Goal: Check status: Check status

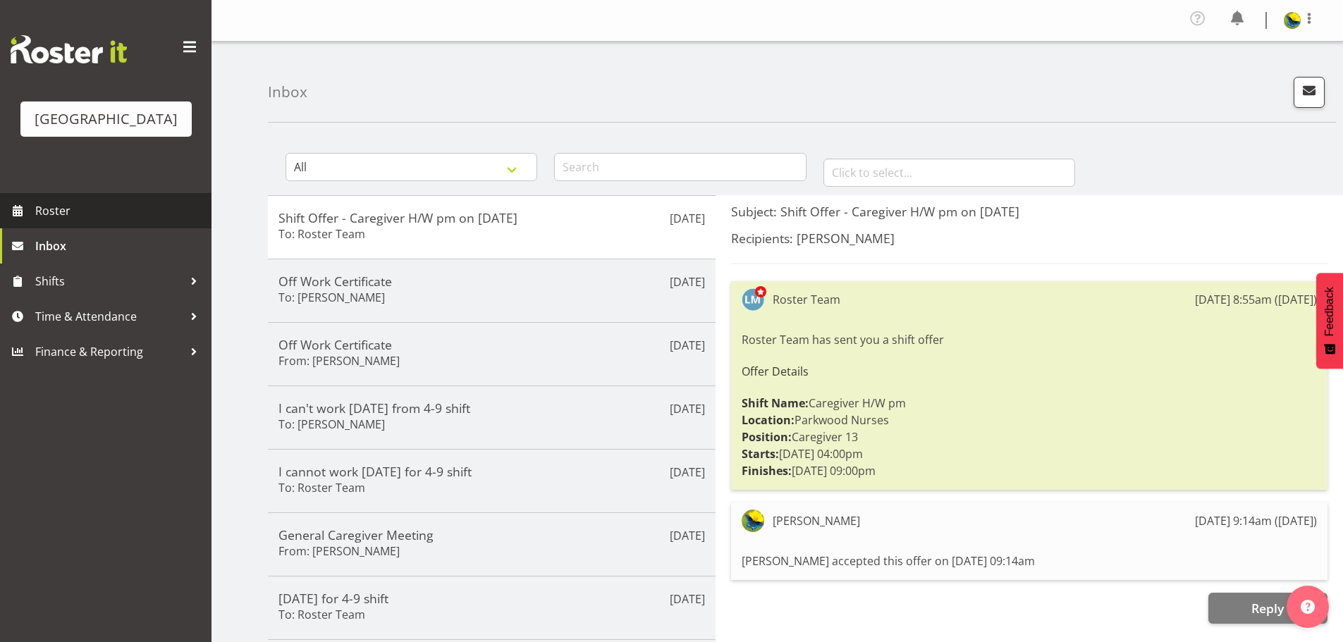
click at [107, 221] on span "Roster" at bounding box center [119, 210] width 169 height 21
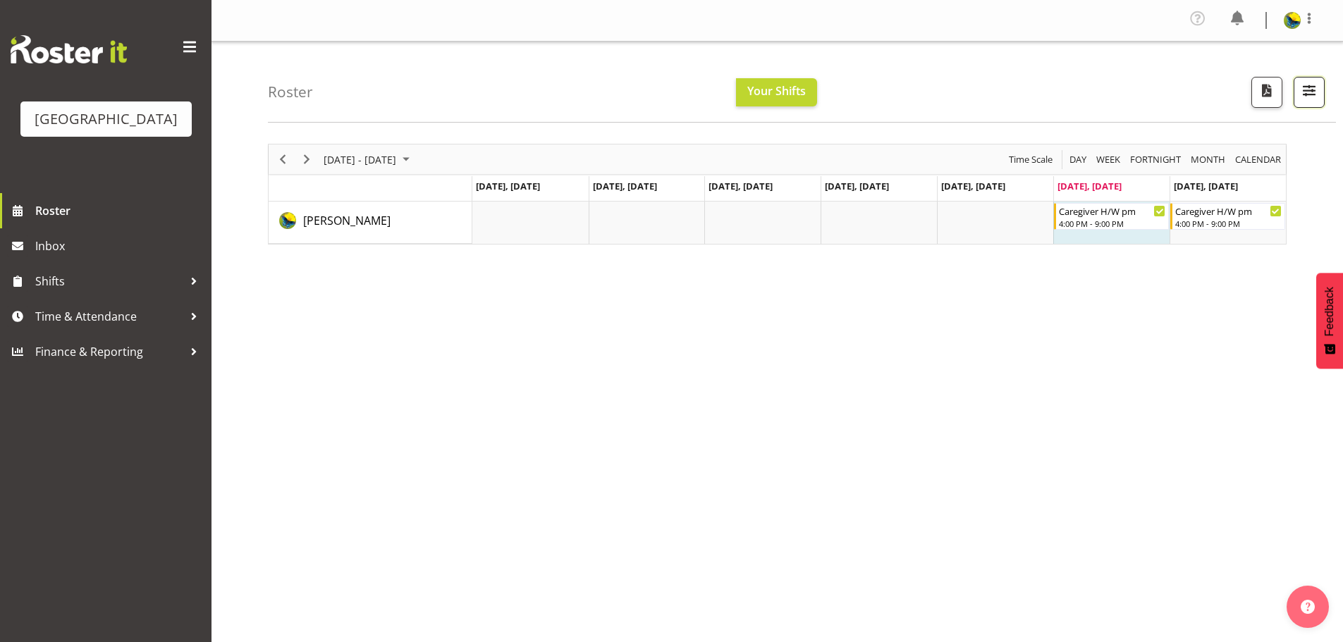
click at [1304, 99] on span "button" at bounding box center [1309, 90] width 18 height 18
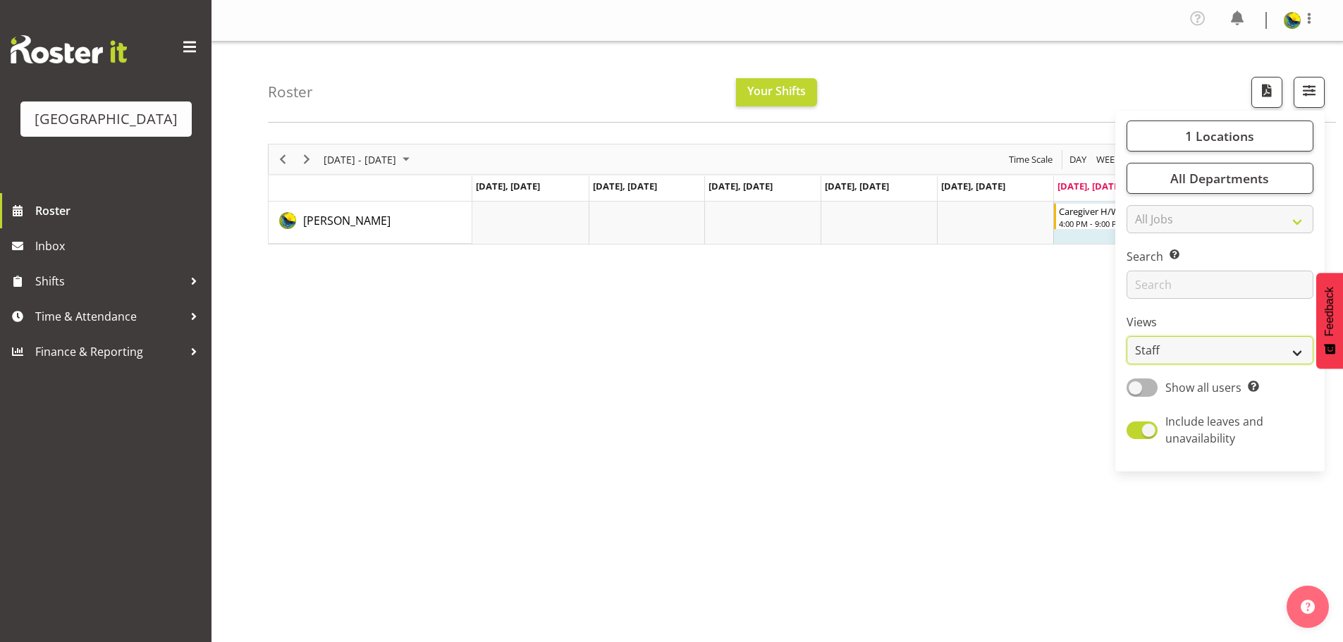
click at [1260, 365] on select "Staff Role Shift - Horizontal Shift - Vertical Staff - Location" at bounding box center [1220, 350] width 187 height 28
select select "shift"
click at [1127, 365] on select "Staff Role Shift - Horizontal Shift - Vertical Staff - Location" at bounding box center [1220, 350] width 187 height 28
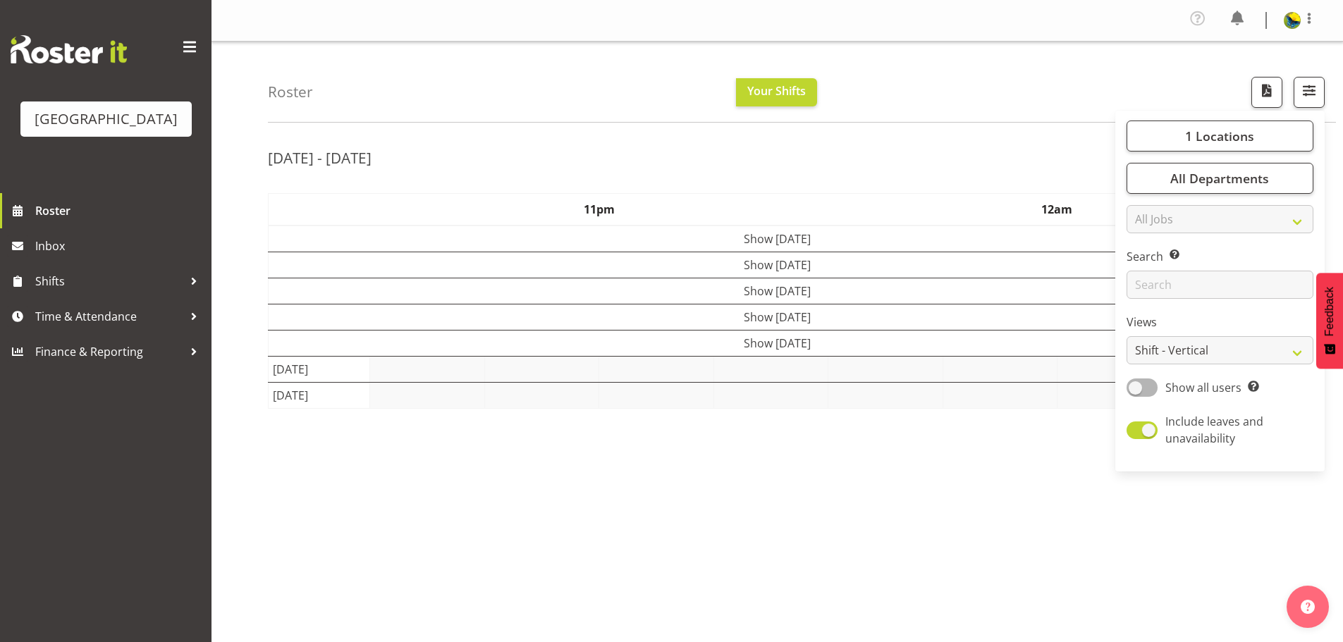
click at [999, 73] on div "Roster Your Shifts 1 Locations Clear Parkwood Kitchen Parkwood Nurses Select Al…" at bounding box center [802, 82] width 1068 height 81
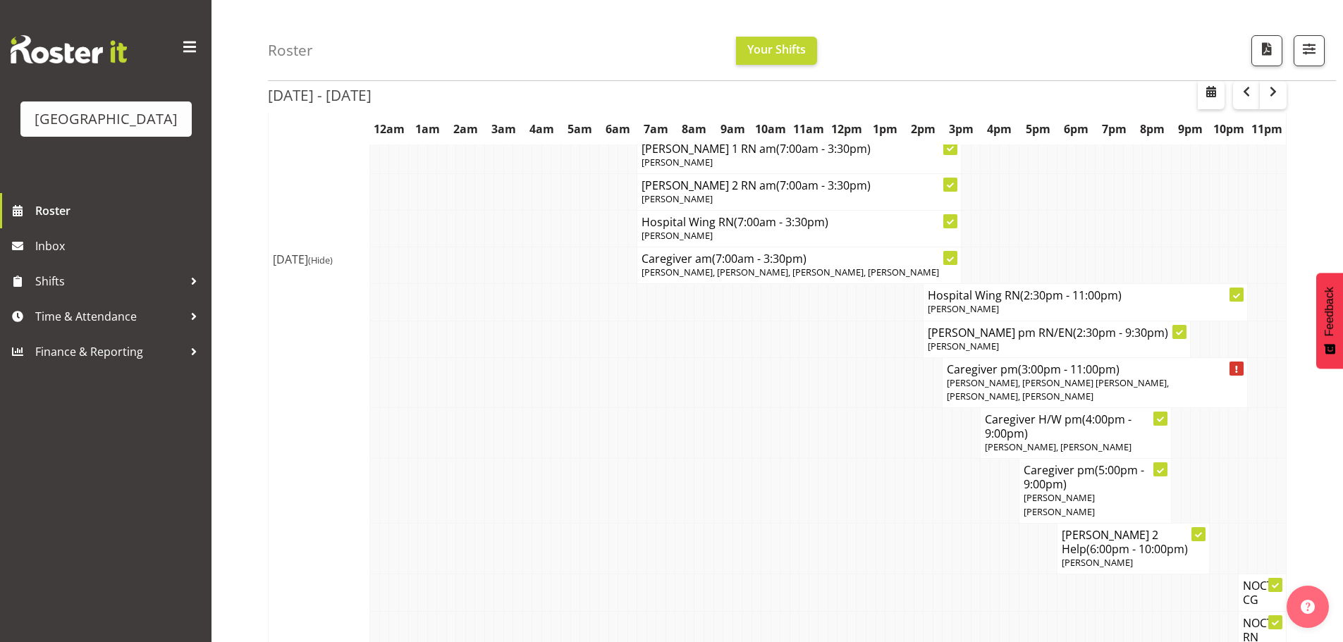
scroll to position [556, 0]
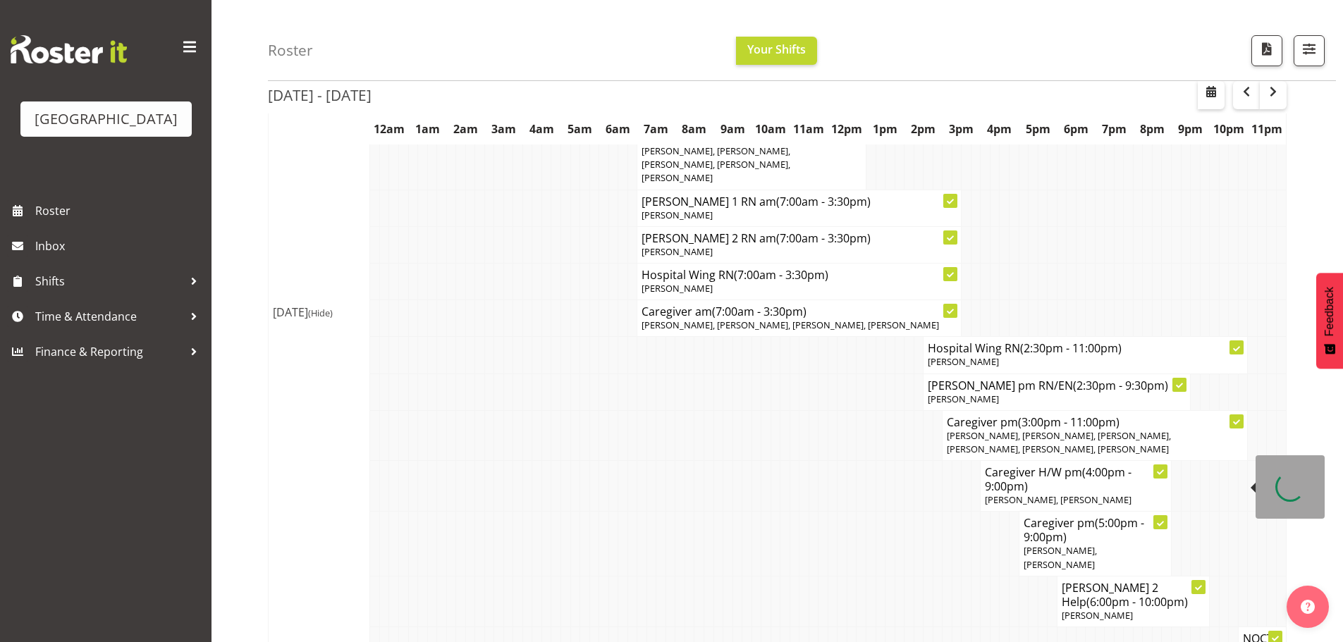
scroll to position [1352, 0]
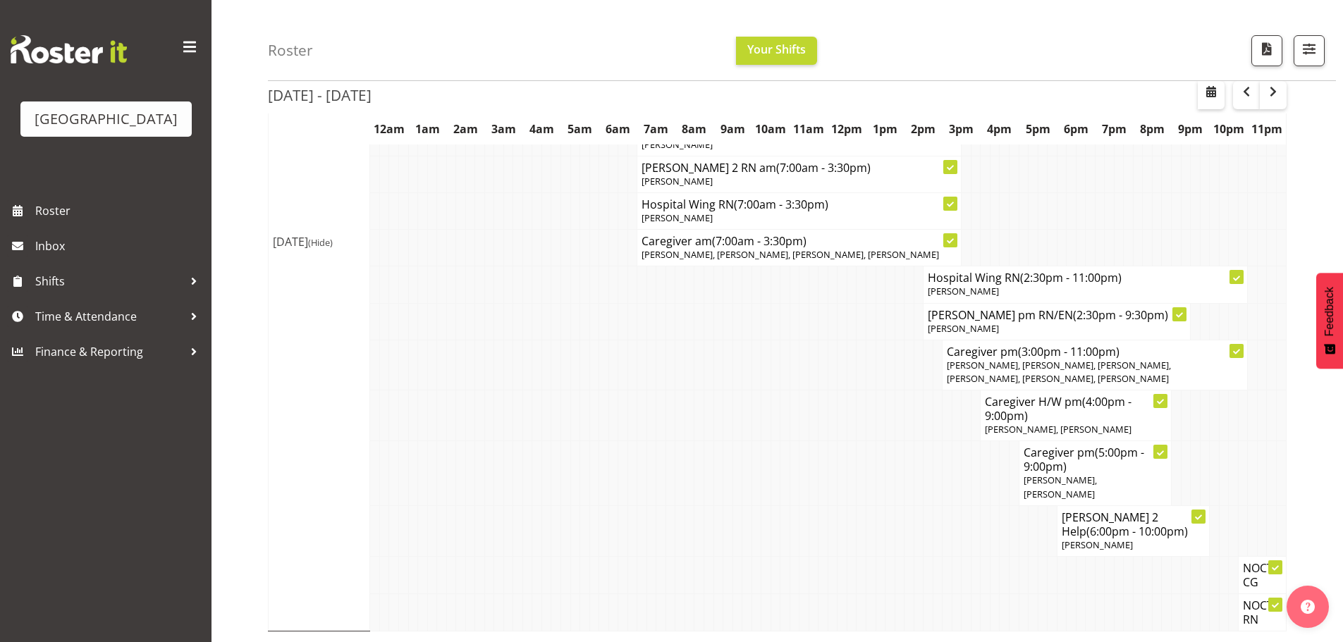
click at [1273, 97] on span "button" at bounding box center [1273, 91] width 17 height 17
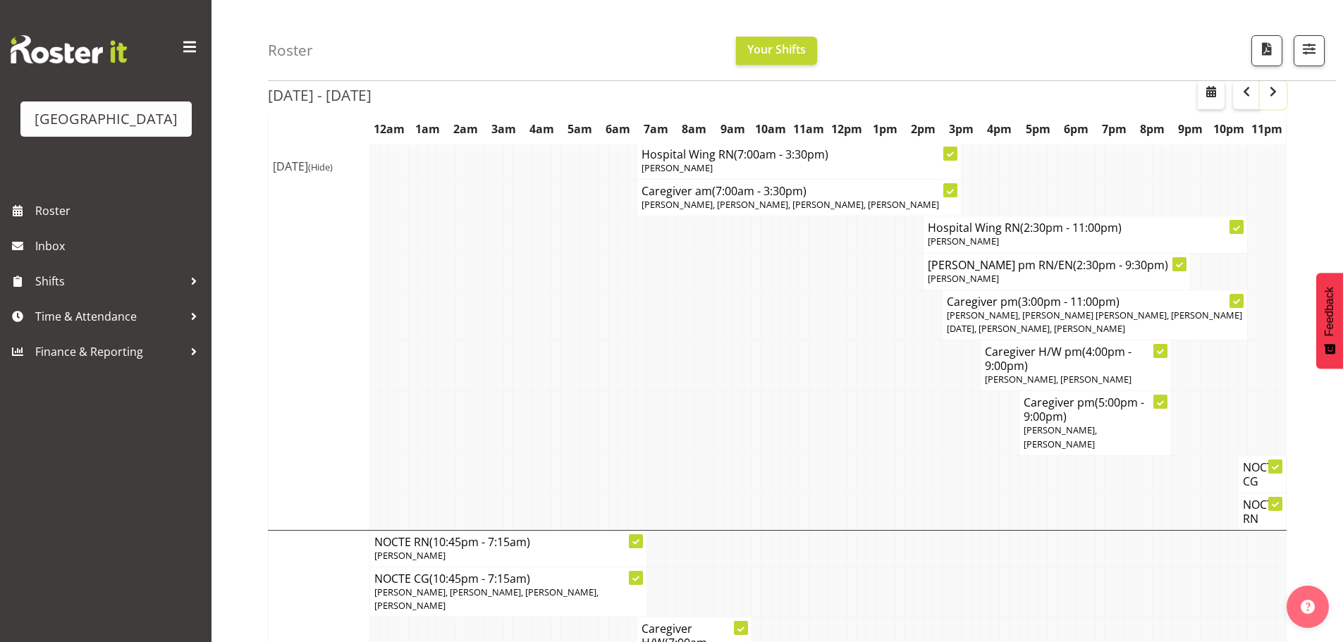
scroll to position [353, 0]
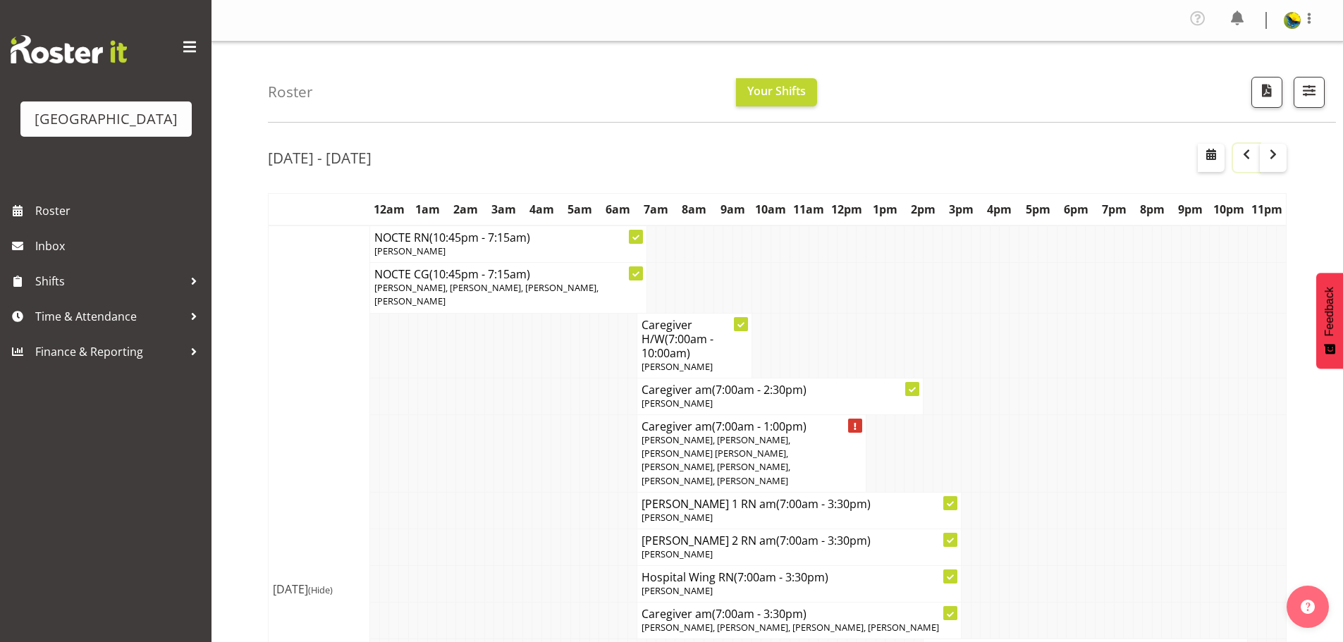
click at [1238, 163] on span "button" at bounding box center [1246, 154] width 17 height 17
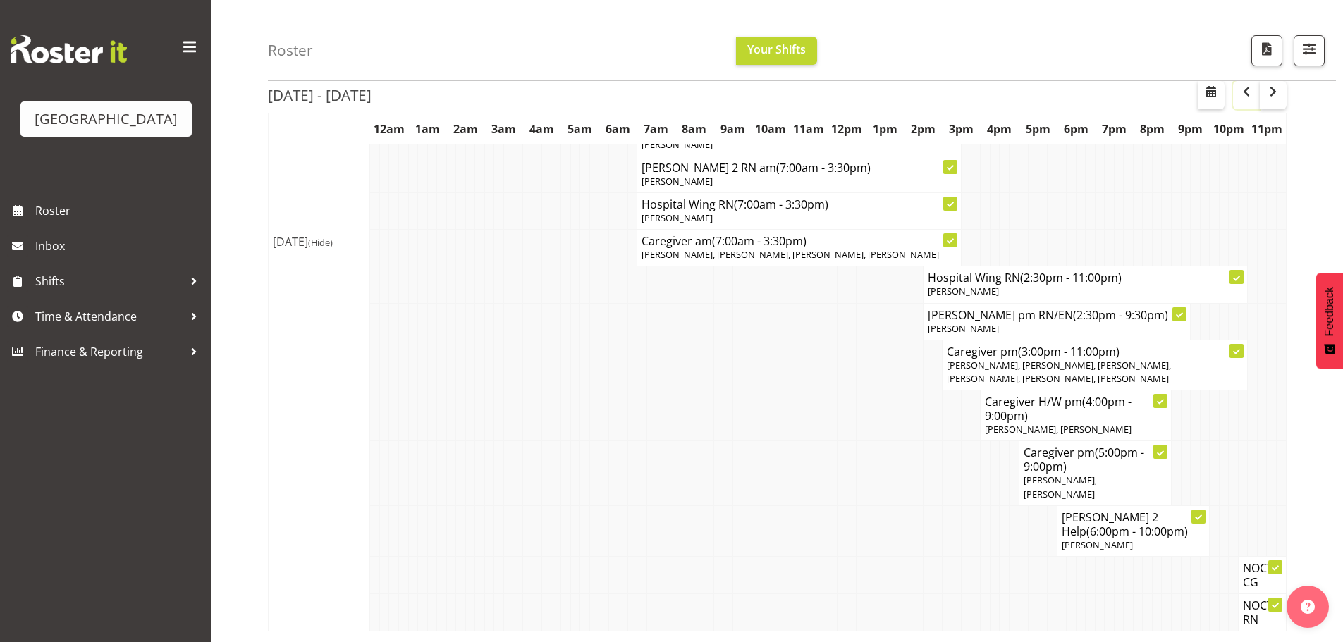
scroll to position [1378, 0]
click at [1271, 100] on span "button" at bounding box center [1273, 91] width 17 height 17
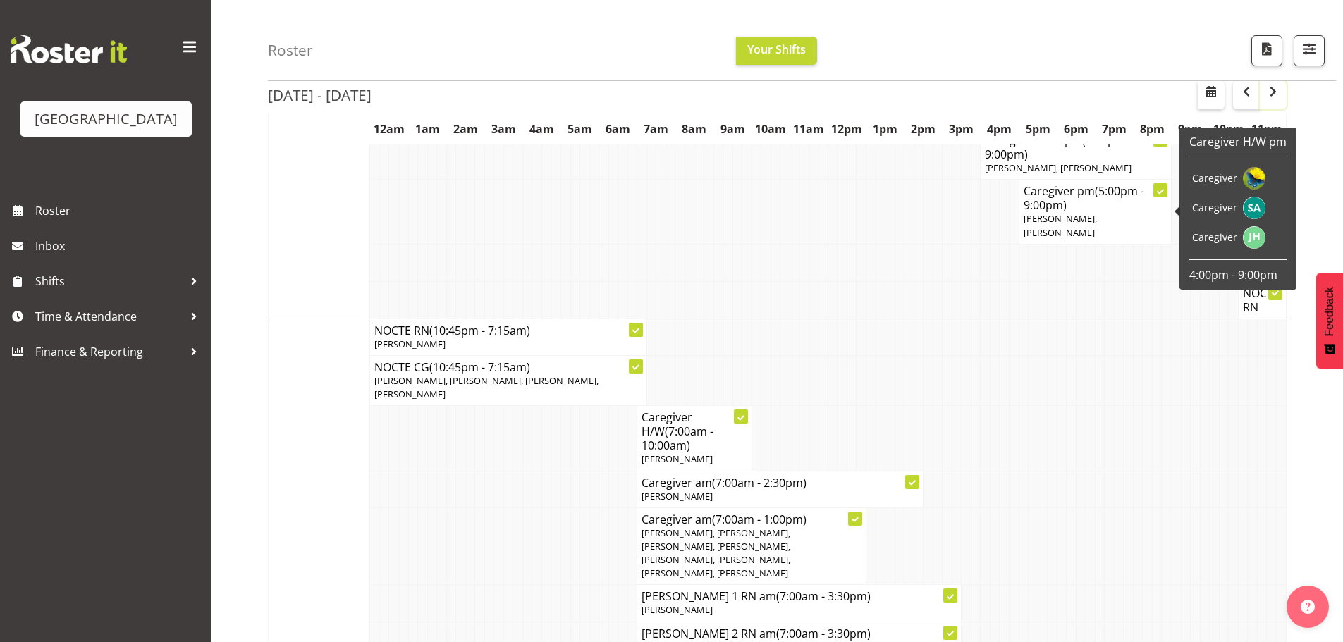
scroll to position [564, 0]
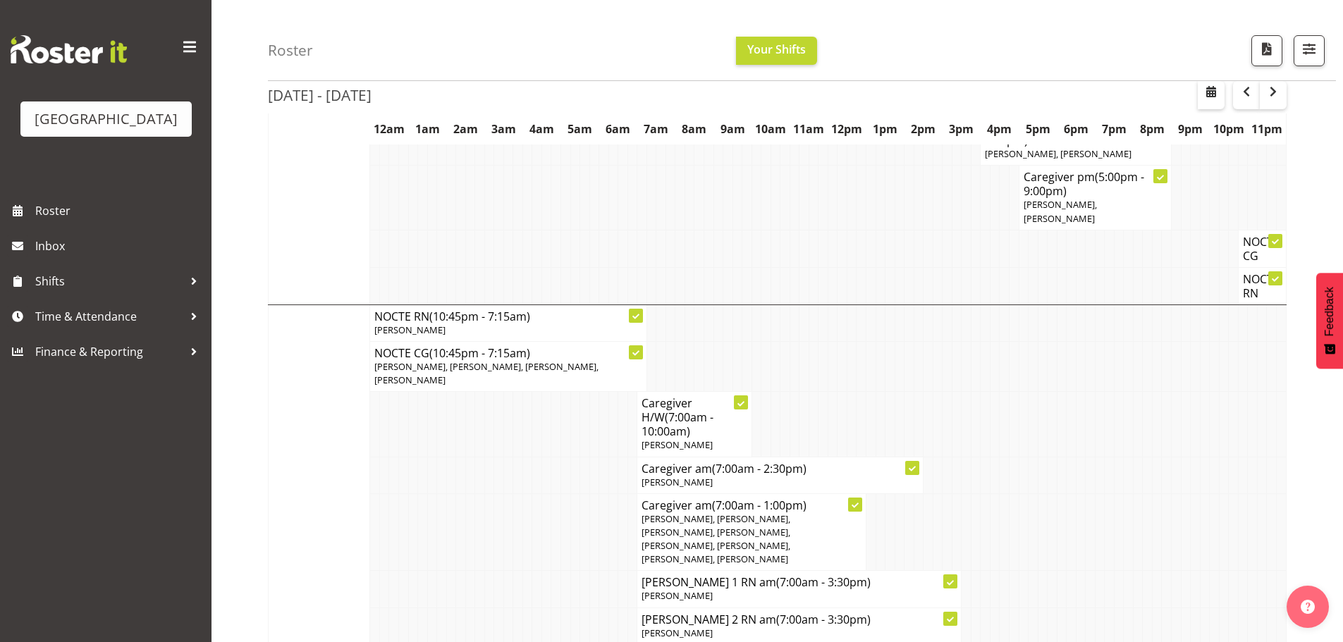
scroll to position [0, 0]
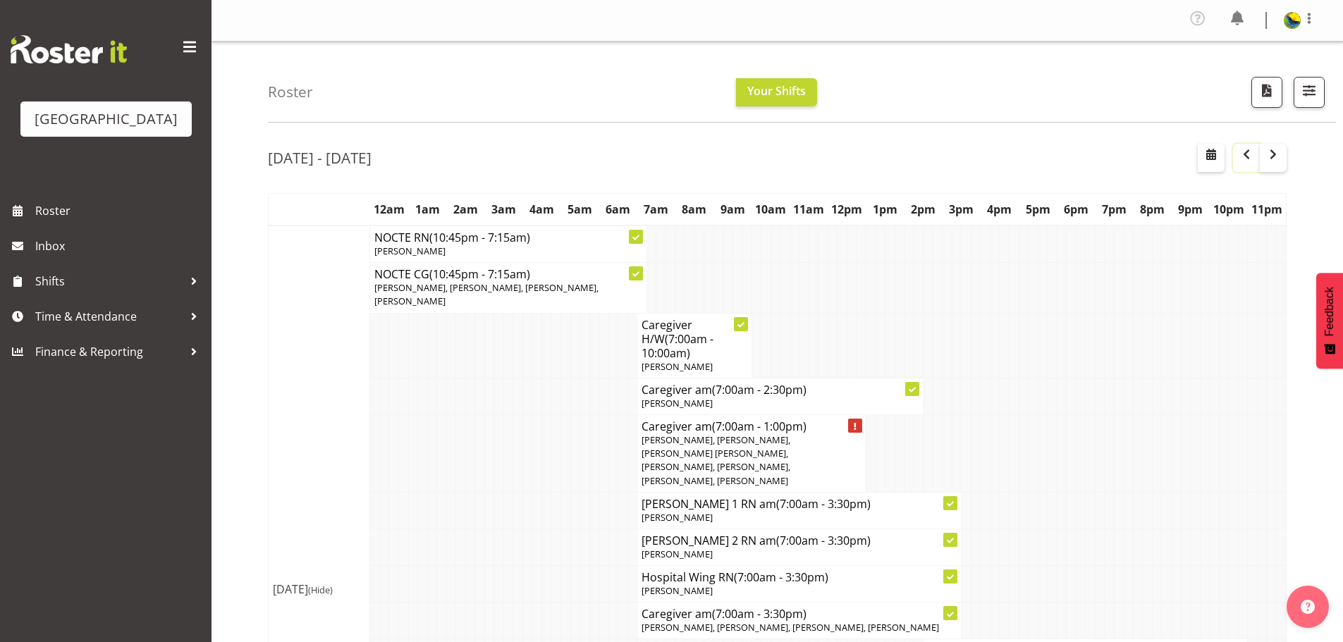
click at [1244, 161] on span "button" at bounding box center [1246, 154] width 17 height 17
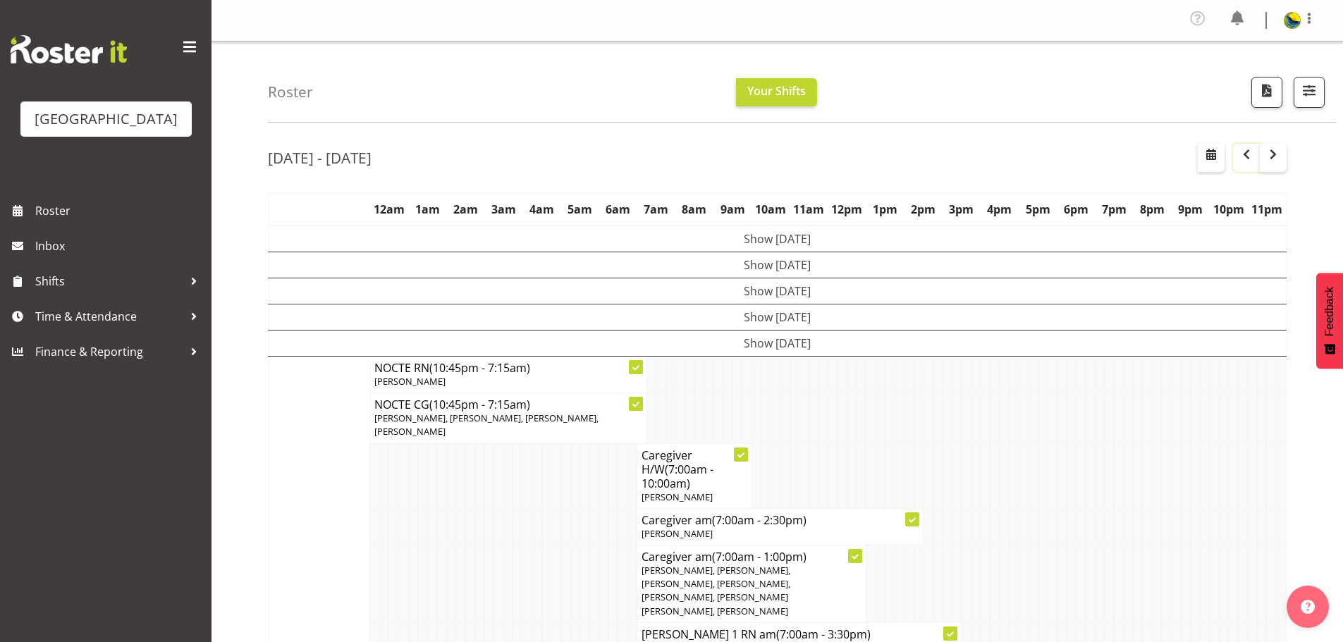
drag, startPoint x: 1234, startPoint y: 164, endPoint x: 1314, endPoint y: 286, distance: 146.1
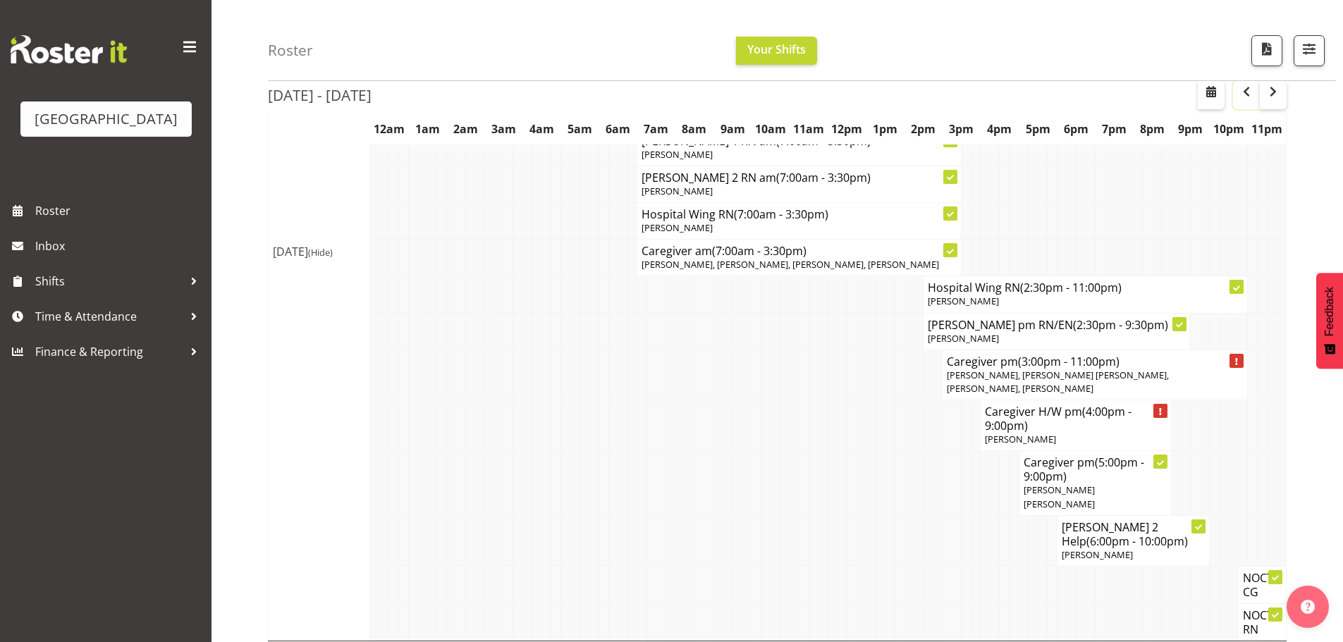
scroll to position [564, 0]
